Goal: Find specific page/section: Find specific page/section

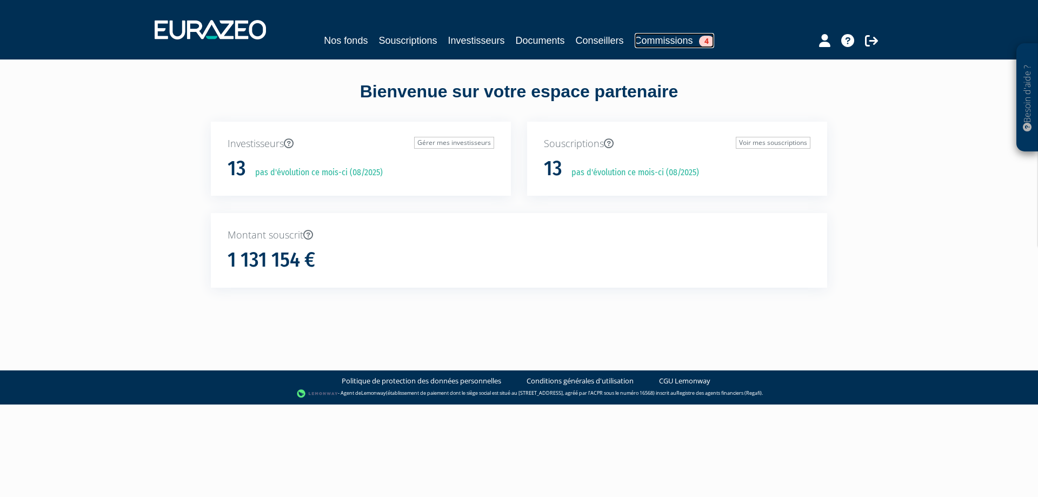
click at [697, 44] on link "Commissions 4" at bounding box center [673, 40] width 79 height 15
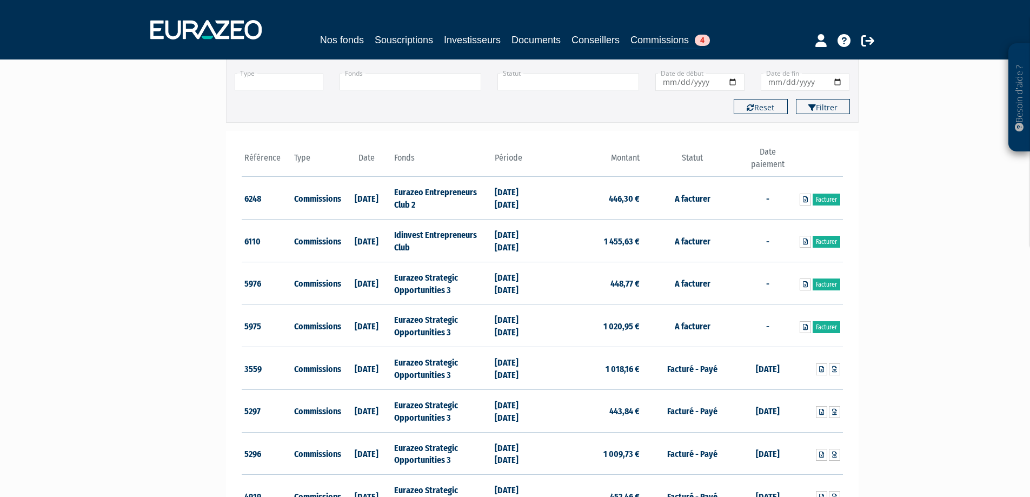
scroll to position [108, 0]
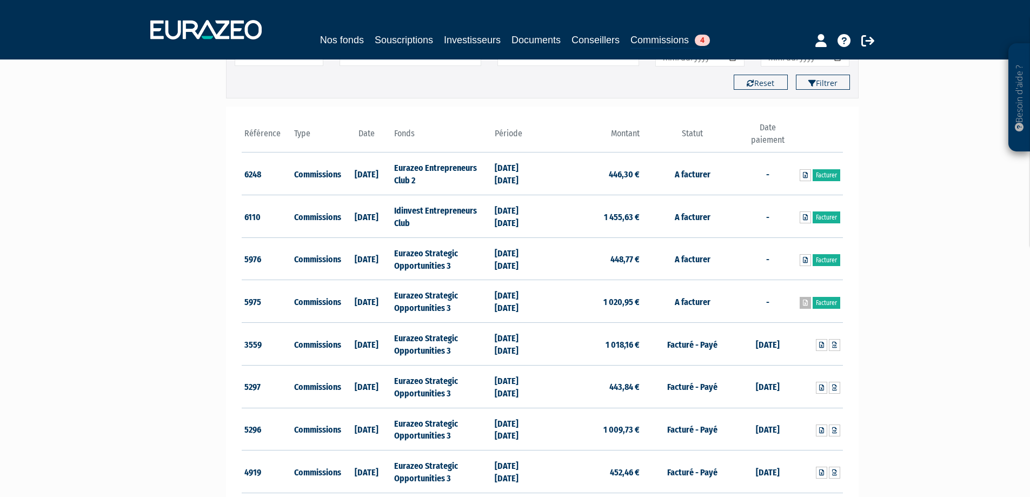
click at [804, 303] on icon at bounding box center [805, 302] width 5 height 6
click at [803, 261] on icon at bounding box center [805, 260] width 5 height 6
click at [803, 215] on icon at bounding box center [805, 217] width 5 height 6
click at [804, 175] on icon at bounding box center [805, 175] width 5 height 6
click at [864, 45] on icon at bounding box center [867, 40] width 13 height 13
